Goal: Task Accomplishment & Management: Use online tool/utility

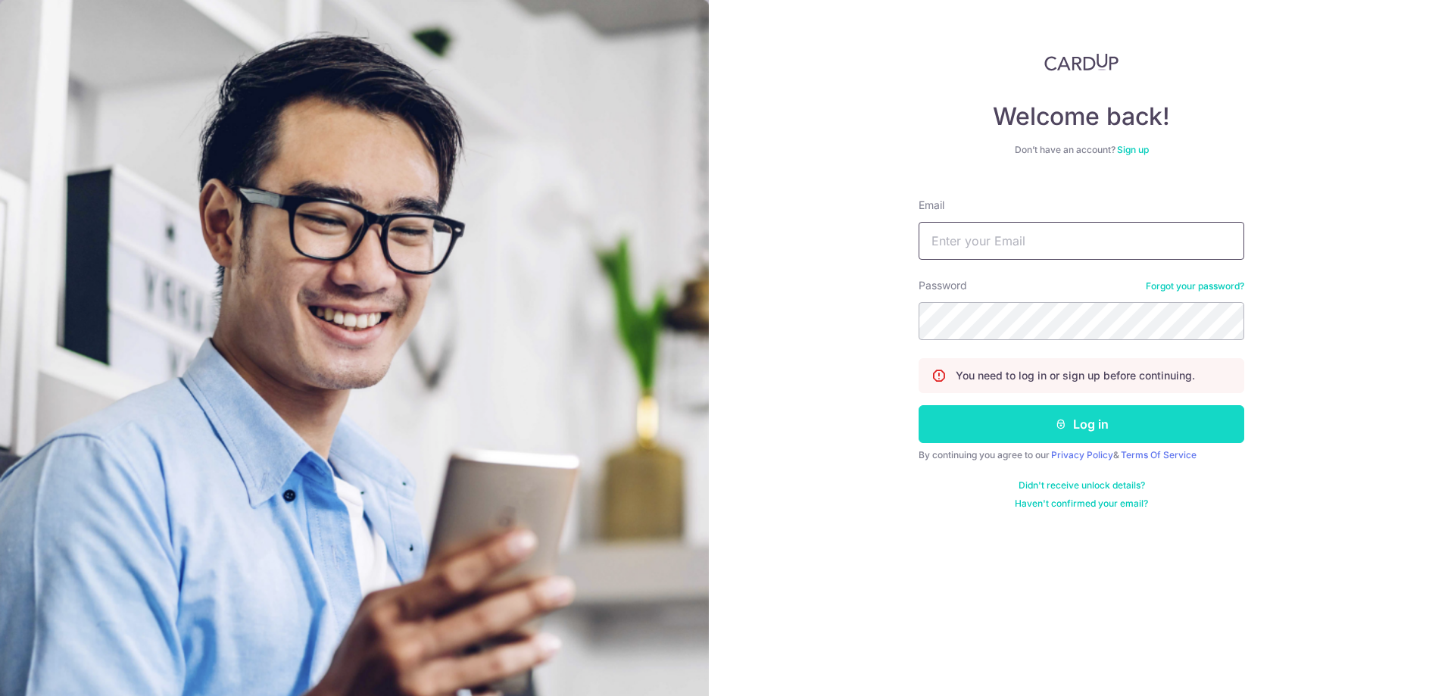
type input "[EMAIL_ADDRESS][DOMAIN_NAME]"
click at [1076, 430] on button "Log in" at bounding box center [1082, 424] width 326 height 38
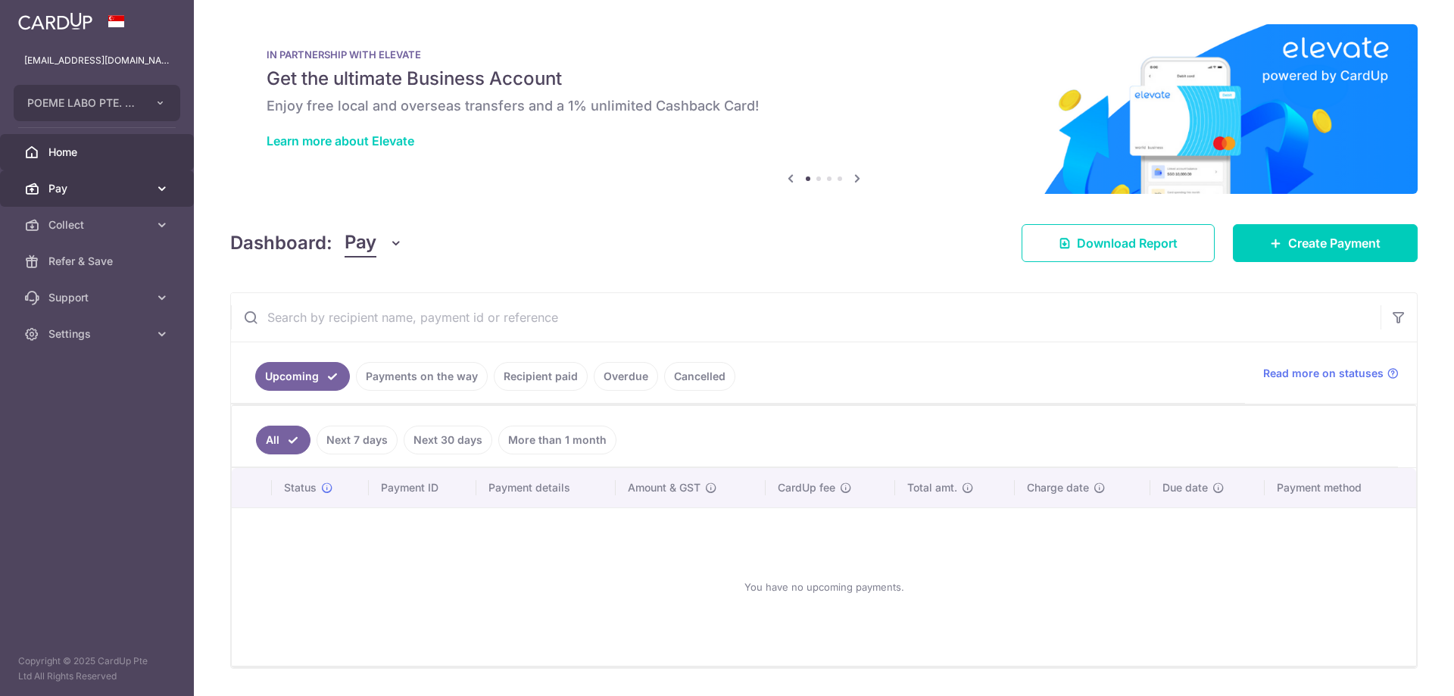
click at [42, 186] on link "Pay" at bounding box center [97, 188] width 194 height 36
